Goal: Check status: Check status

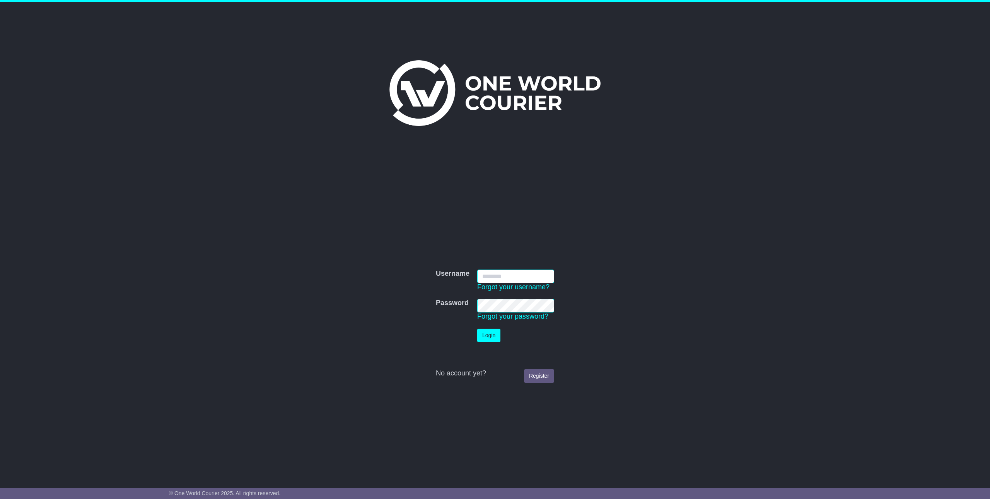
click at [515, 280] on input "Username" at bounding box center [515, 277] width 77 height 14
type input "**********"
click at [477, 329] on button "Login" at bounding box center [488, 336] width 23 height 14
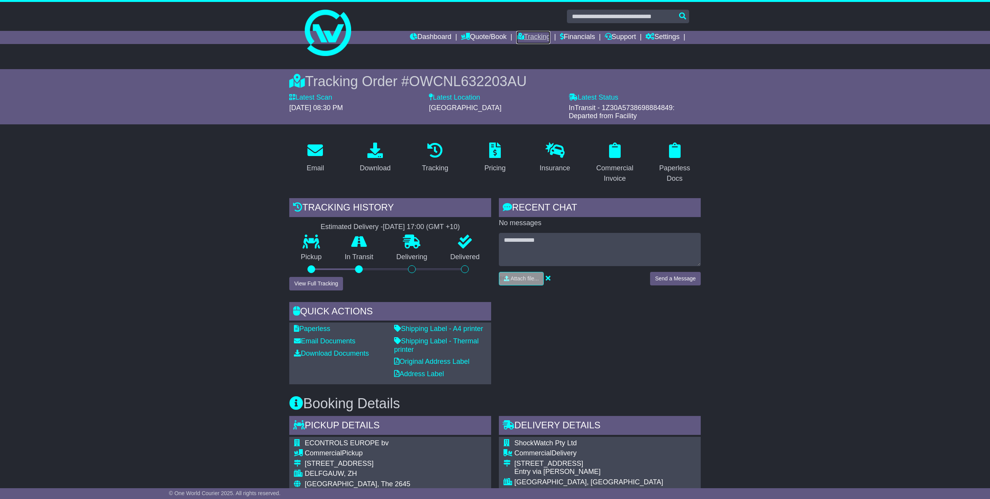
click at [528, 36] on link "Tracking" at bounding box center [533, 37] width 34 height 13
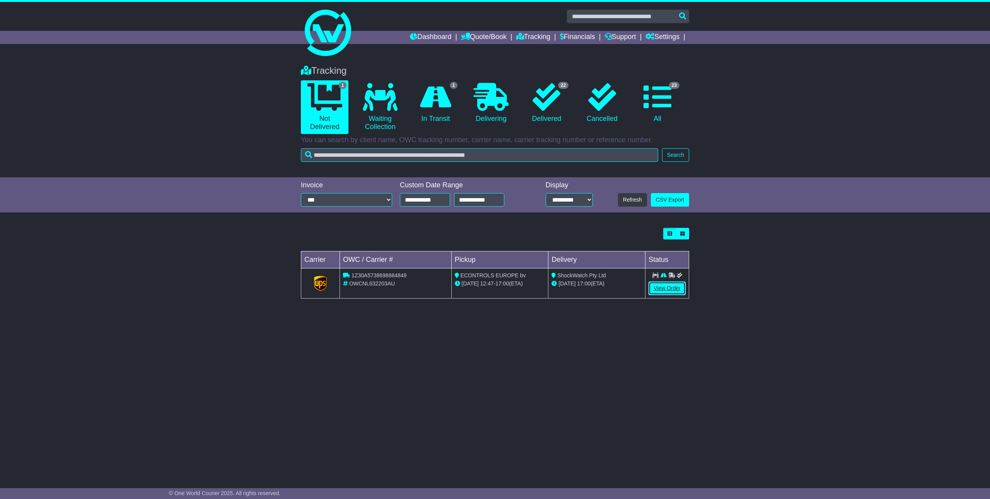
click at [668, 293] on link "View Order" at bounding box center [666, 289] width 37 height 14
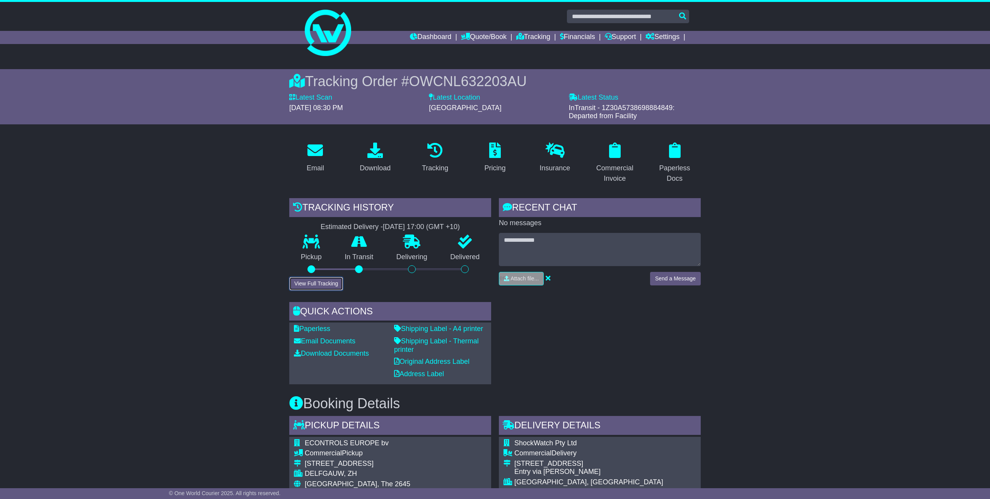
drag, startPoint x: 329, startPoint y: 283, endPoint x: 332, endPoint y: 280, distance: 4.1
click at [332, 281] on button "View Full Tracking" at bounding box center [316, 284] width 54 height 14
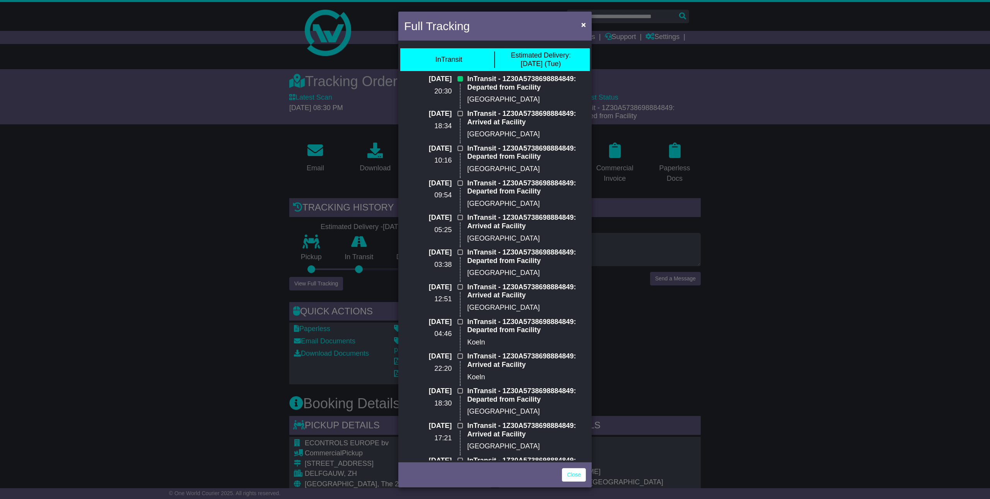
click at [722, 121] on div "Full Tracking × InTransit Estimated Delivery: [DATE] (Tue) [DATE] 20:30 InTrans…" at bounding box center [495, 249] width 990 height 499
